Goal: Information Seeking & Learning: Find specific fact

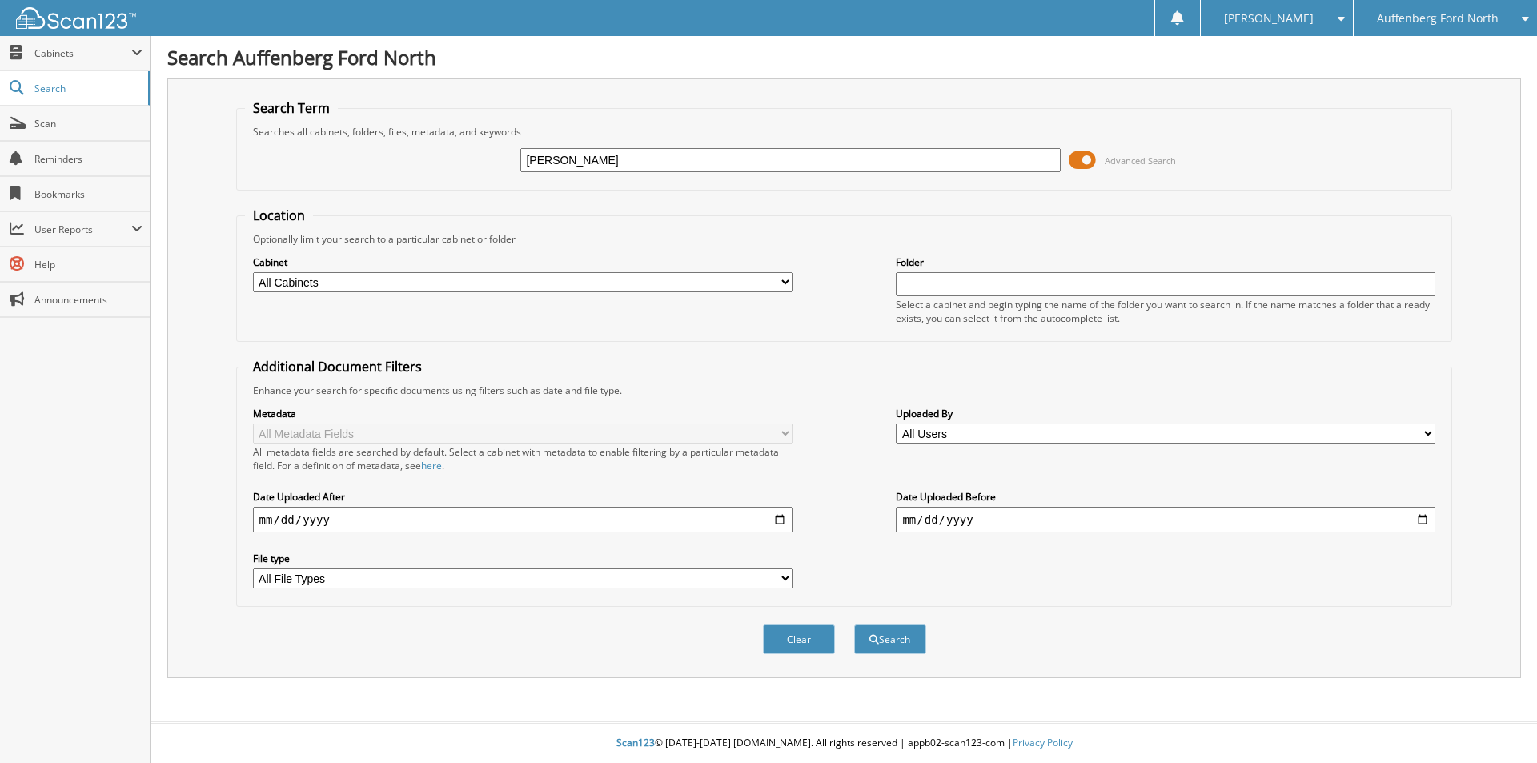
type input "[PERSON_NAME]"
click at [854, 625] on button "Search" at bounding box center [890, 640] width 72 height 30
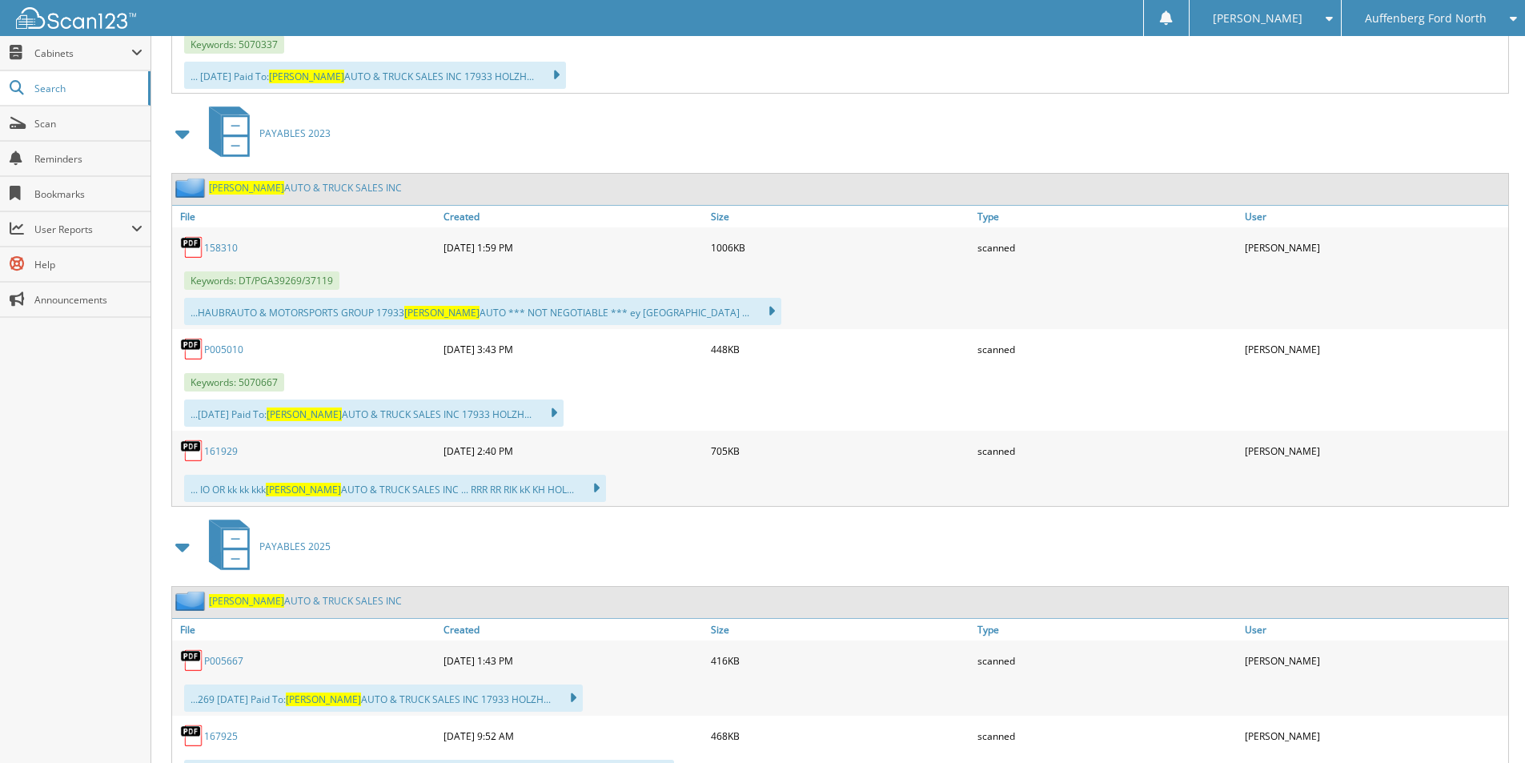
scroll to position [1281, 0]
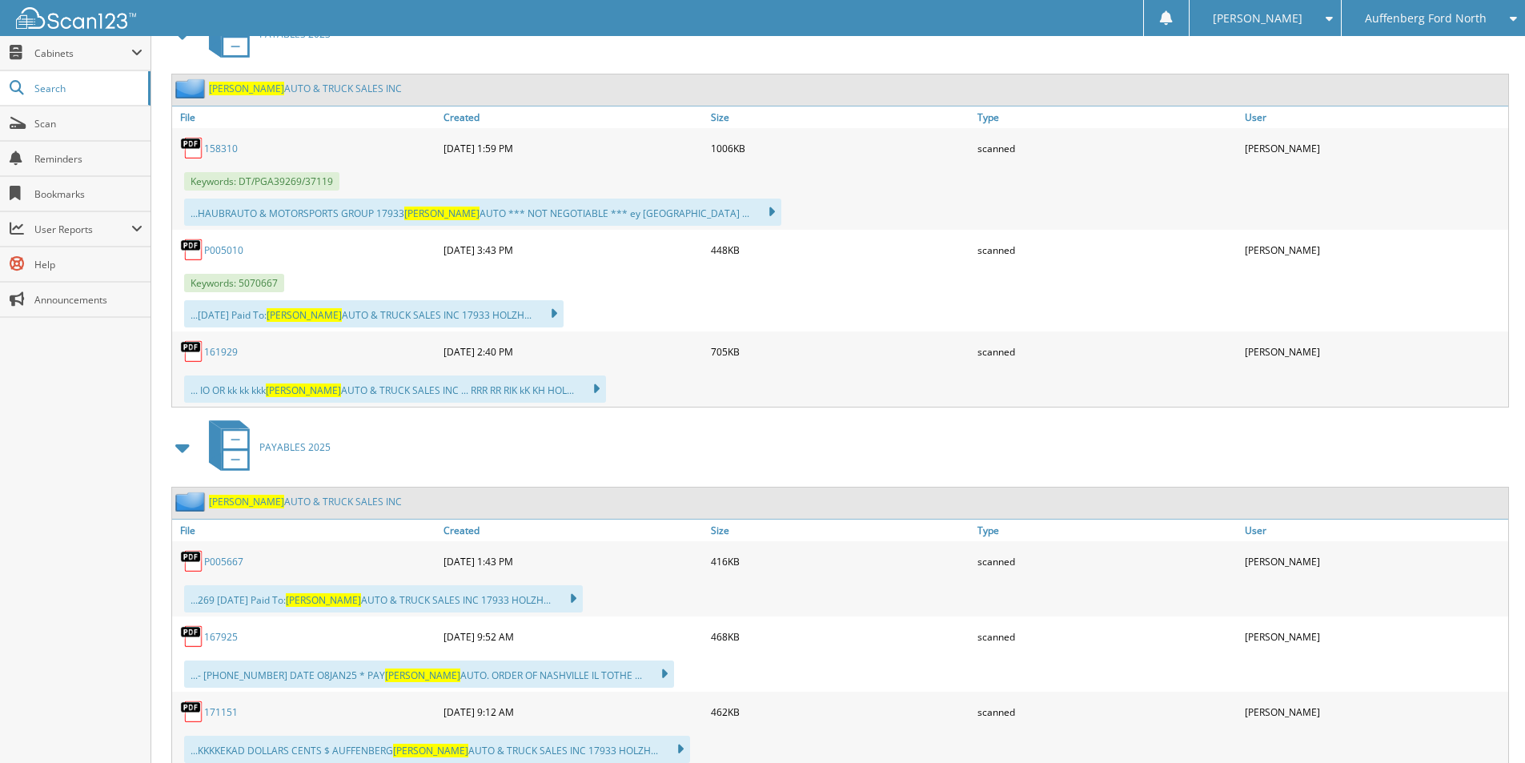
click at [317, 504] on link "[PERSON_NAME] AUTO & TRUCK SALES INC" at bounding box center [305, 502] width 193 height 14
